Goal: Task Accomplishment & Management: Manage account settings

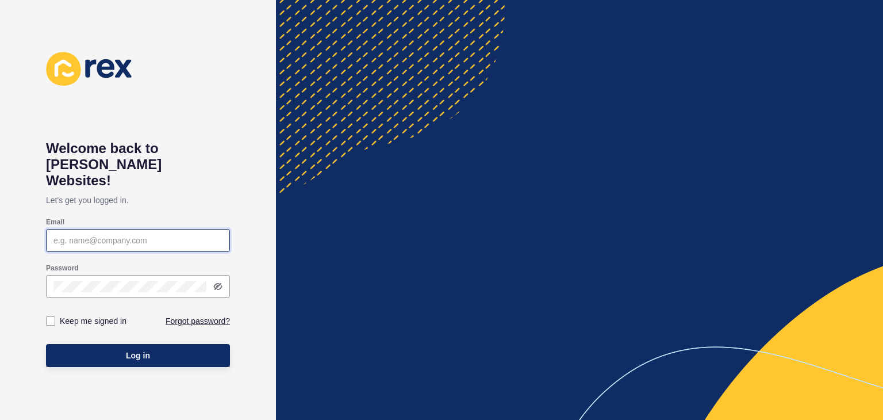
click at [122, 234] on input "Email" at bounding box center [137, 239] width 169 height 11
click at [152, 231] on div at bounding box center [138, 240] width 184 height 23
paste input "[EMAIL_ADDRESS][PERSON_NAME][DOMAIN_NAME]"
type input "[EMAIL_ADDRESS][PERSON_NAME][DOMAIN_NAME]"
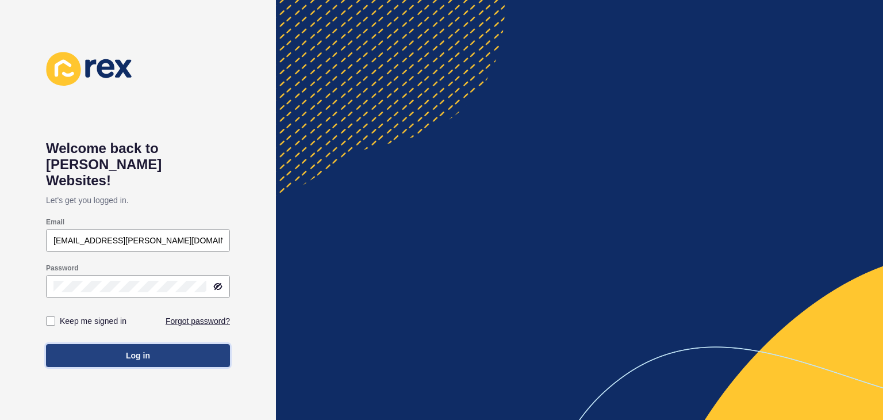
click at [155, 344] on button "Log in" at bounding box center [138, 355] width 184 height 23
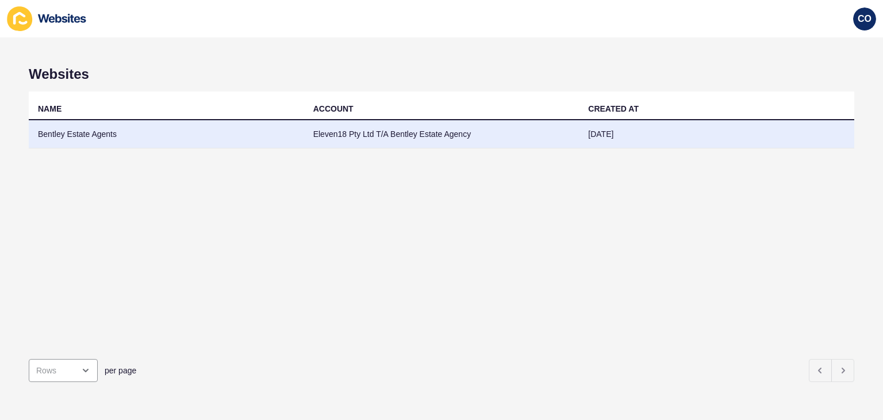
click at [89, 134] on td "Bentley Estate Agents" at bounding box center [166, 134] width 275 height 28
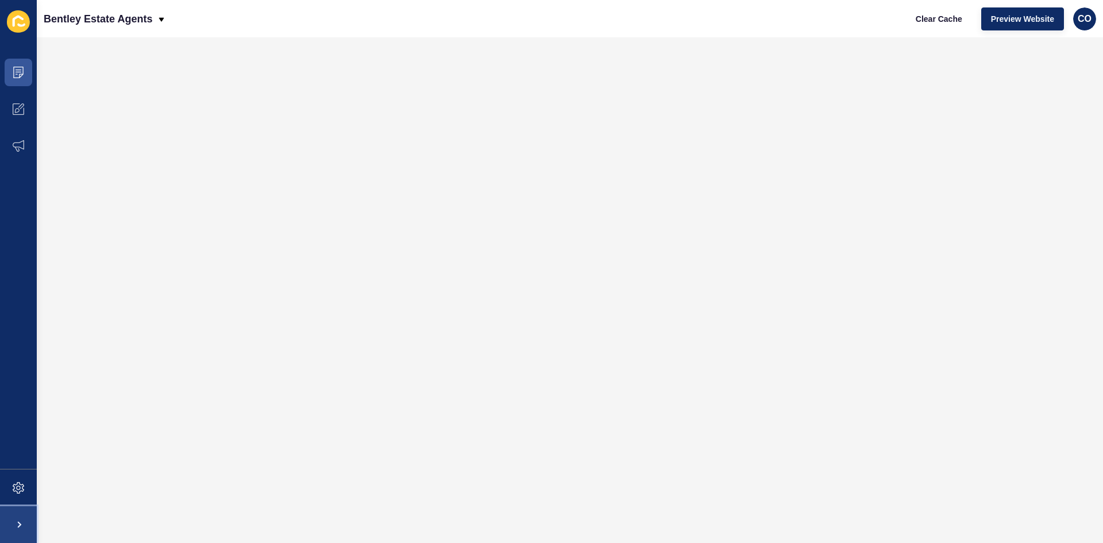
click at [25, 419] on span at bounding box center [18, 524] width 37 height 37
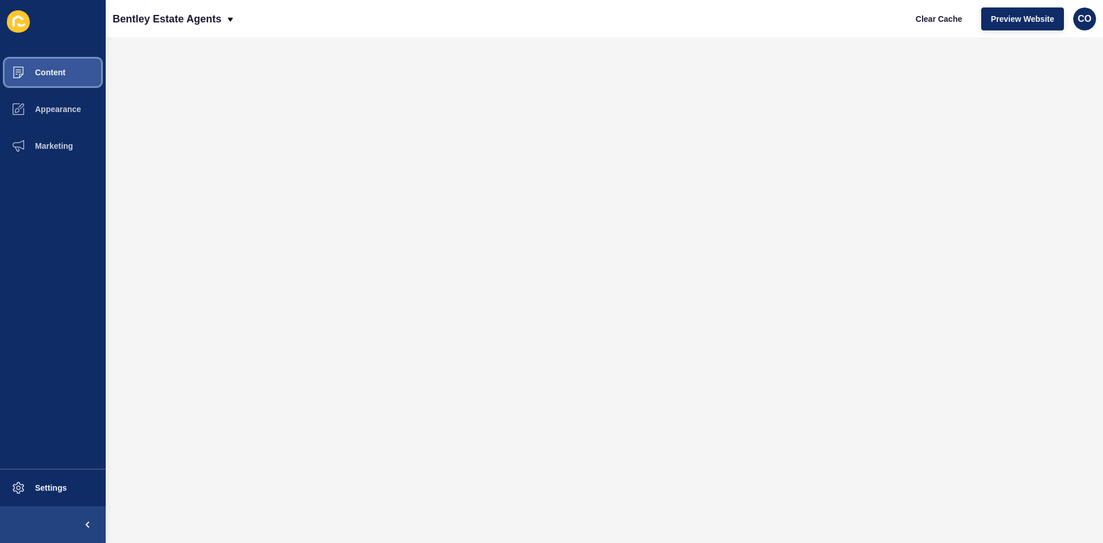
click at [76, 78] on button "Content" at bounding box center [53, 72] width 106 height 37
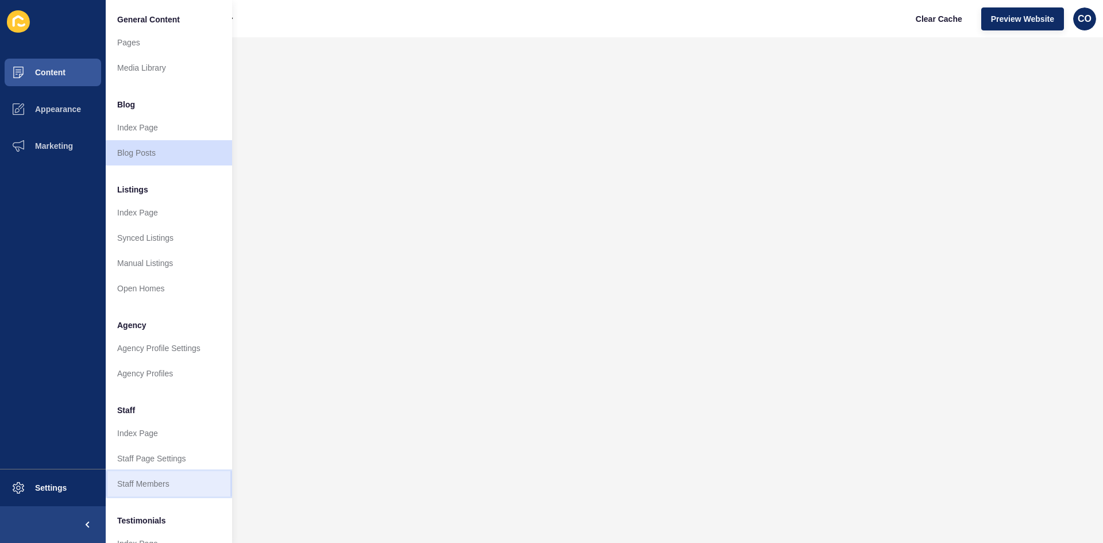
click at [175, 419] on link "Staff Members" at bounding box center [169, 483] width 126 height 25
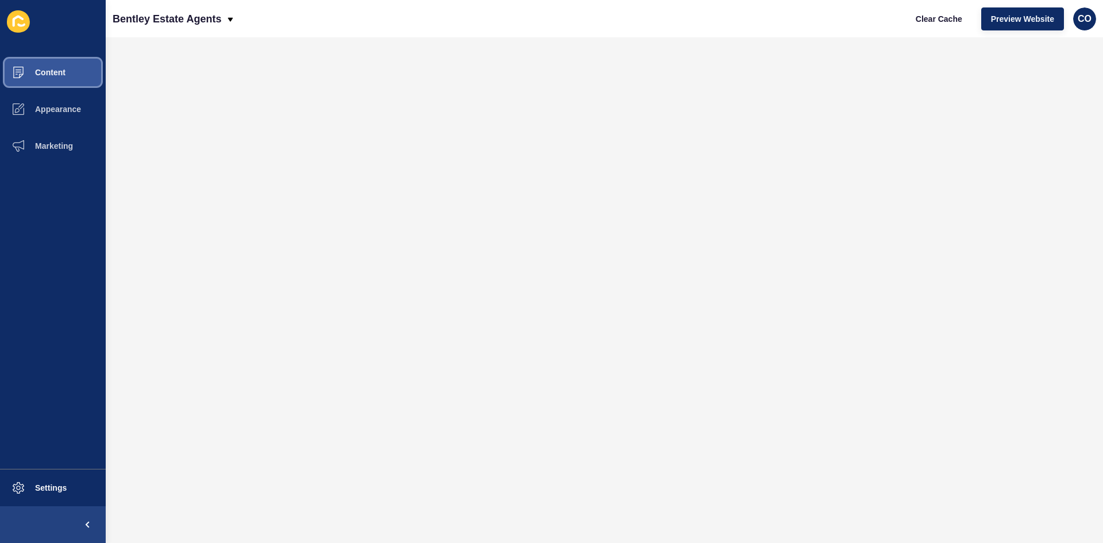
click at [66, 77] on button "Content" at bounding box center [53, 72] width 106 height 37
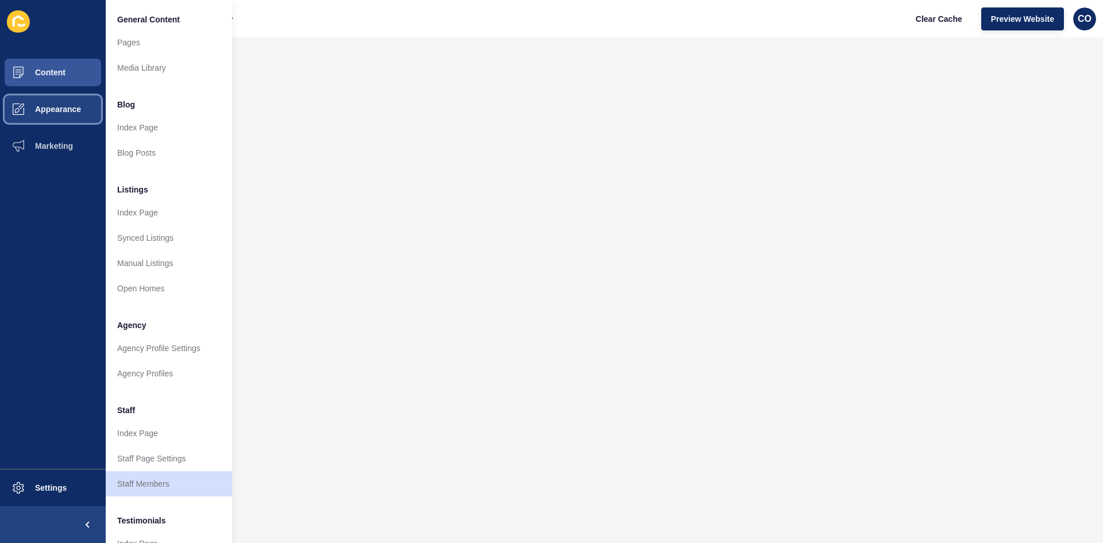
click at [76, 106] on span "Appearance" at bounding box center [39, 109] width 83 height 9
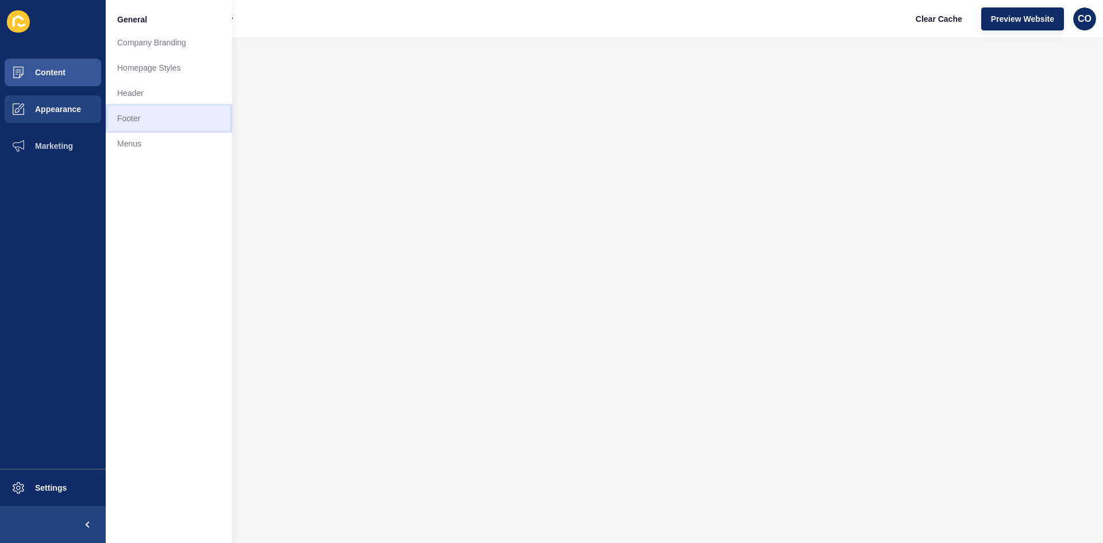
click at [139, 116] on link "Footer" at bounding box center [169, 118] width 126 height 25
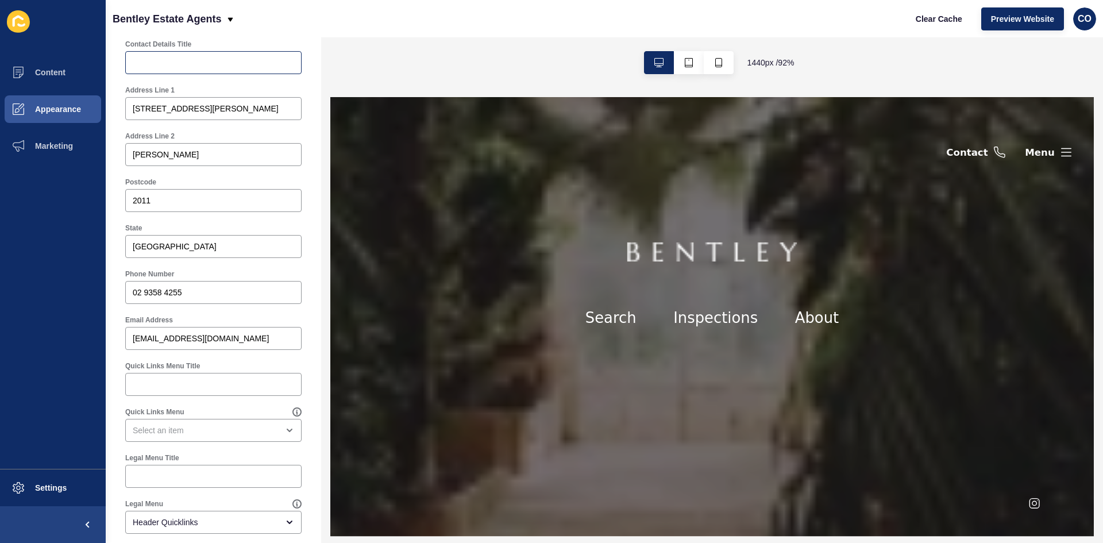
scroll to position [228, 0]
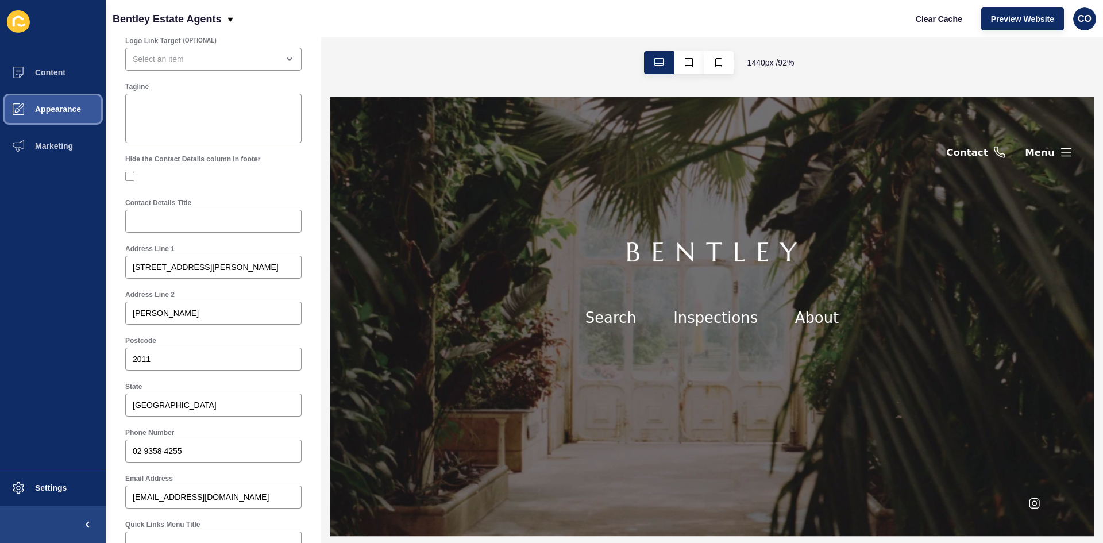
click at [61, 111] on span "Appearance" at bounding box center [39, 109] width 83 height 9
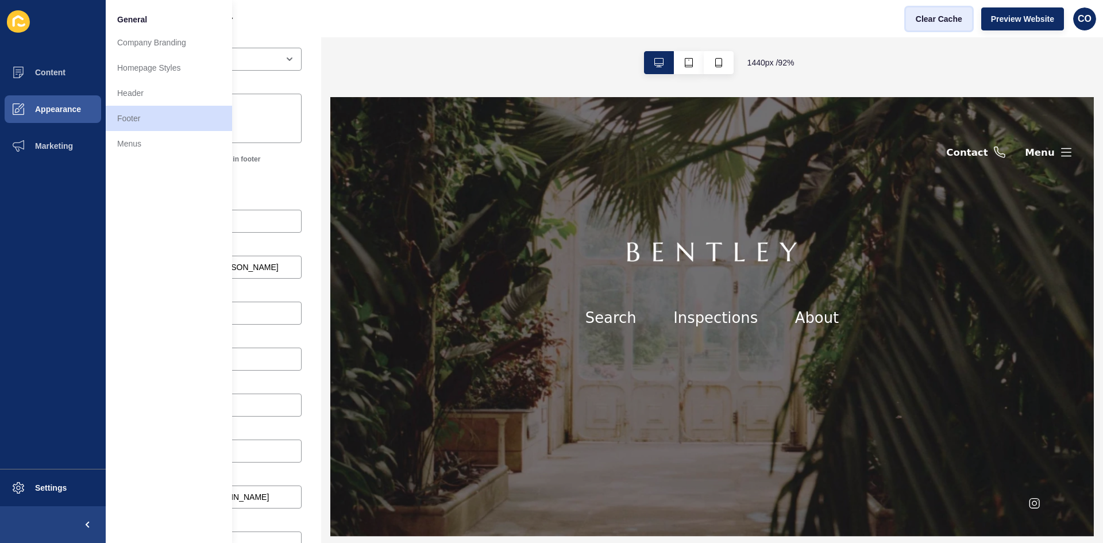
click at [882, 19] on span "Clear Cache" at bounding box center [939, 18] width 47 height 11
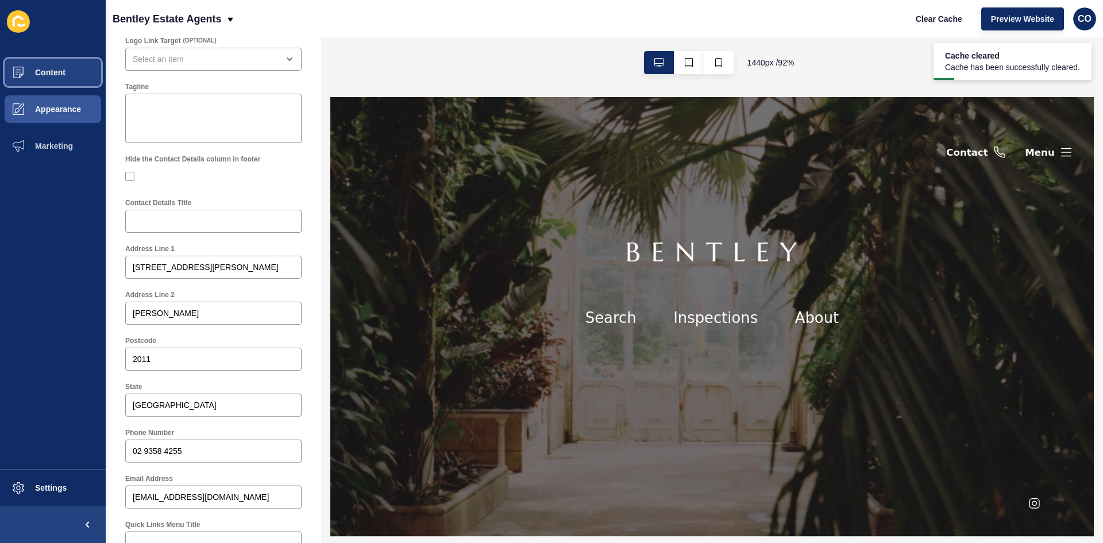
click at [76, 76] on button "Content" at bounding box center [53, 72] width 106 height 37
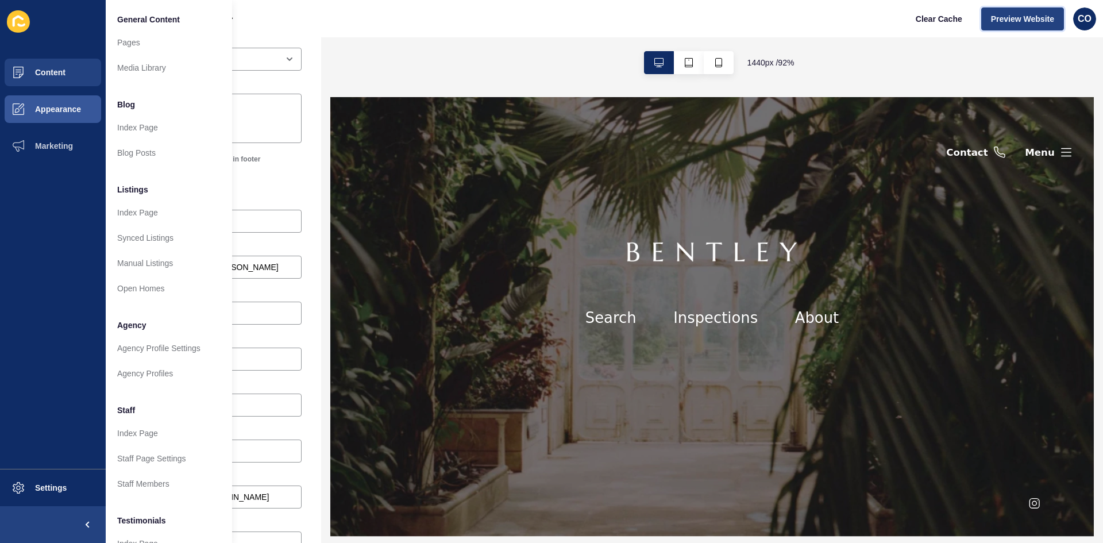
click at [882, 20] on span "Preview Website" at bounding box center [1022, 18] width 63 height 11
